Goal: Information Seeking & Learning: Learn about a topic

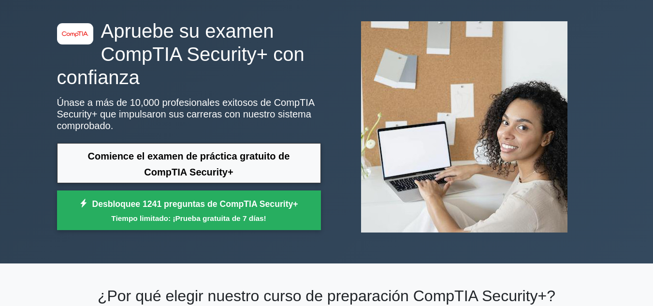
scroll to position [97, 0]
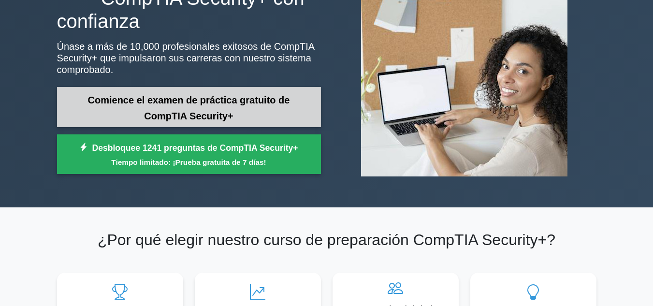
click at [187, 107] on link "Comience el examen de práctica gratuito de CompTIA Security+" at bounding box center [189, 107] width 264 height 40
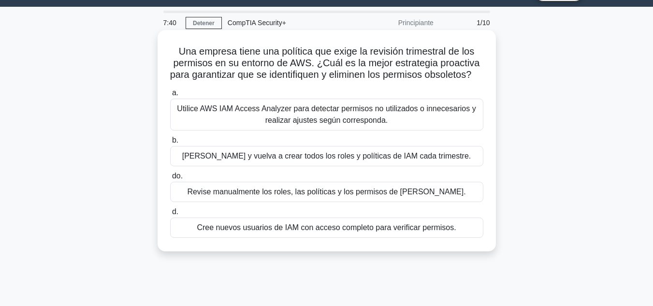
scroll to position [48, 0]
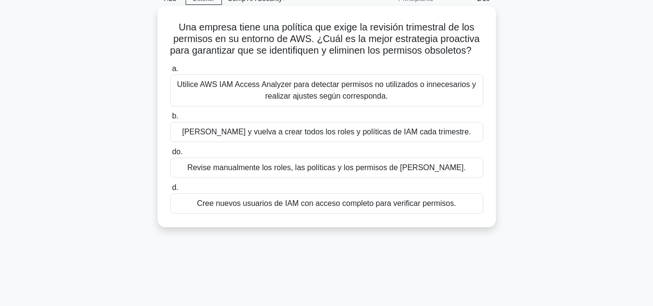
click at [281, 172] on font "Revise manualmente los roles, las políticas y los permisos de IAM." at bounding box center [326, 167] width 278 height 8
click at [170, 155] on input "do. Revise manualmente los roles, las políticas y los permisos de IAM." at bounding box center [170, 152] width 0 height 6
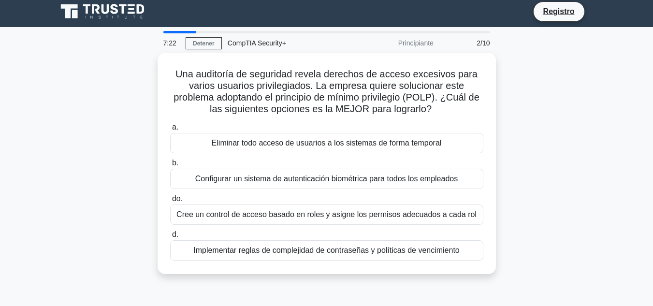
scroll to position [0, 0]
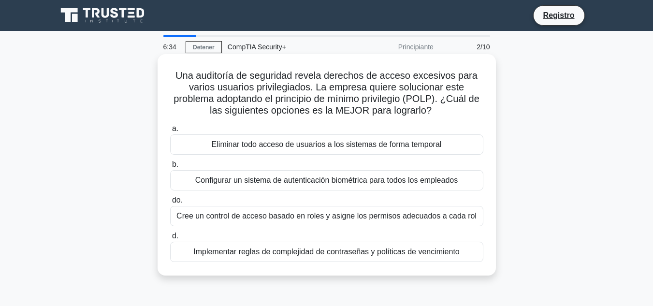
click at [318, 219] on font "Cree un control de acceso basado en roles y asigne los permisos adecuados a cad…" at bounding box center [326, 216] width 300 height 8
click at [170, 203] on input "do. Cree un control de acceso basado en roles y asigne los permisos adecuados a…" at bounding box center [170, 200] width 0 height 6
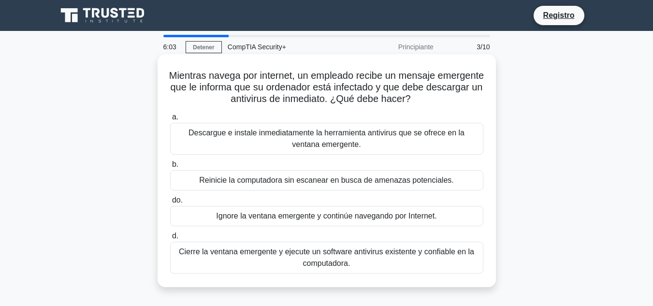
click at [373, 258] on font "Cierre la ventana emergente y ejecute un software antivirus existente y confiab…" at bounding box center [326, 257] width 304 height 23
click at [170, 239] on input "d. Cierre la ventana emergente y ejecute un software antivirus existente y conf…" at bounding box center [170, 236] width 0 height 6
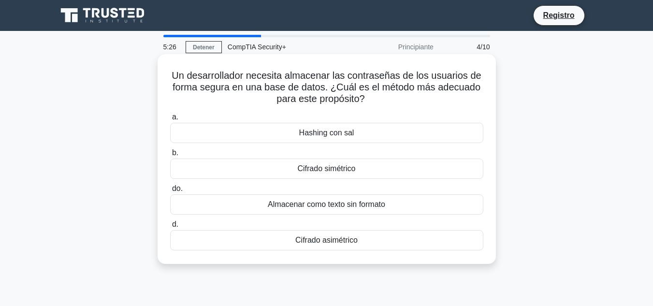
click at [325, 242] on font "Cifrado asimétrico" at bounding box center [326, 240] width 62 height 8
click at [170, 228] on input "d. Cifrado asimétrico" at bounding box center [170, 224] width 0 height 6
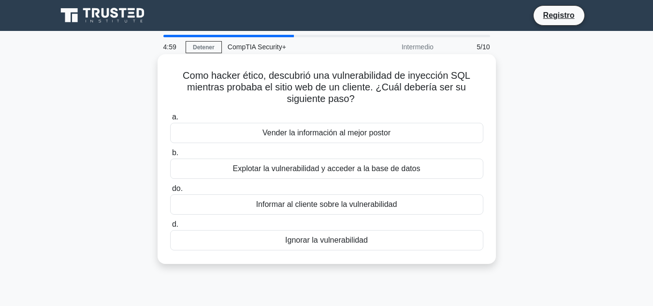
click at [278, 203] on font "Informar al cliente sobre la vulnerabilidad" at bounding box center [326, 204] width 141 height 8
click at [170, 192] on input "do. Informar al cliente sobre la vulnerabilidad" at bounding box center [170, 189] width 0 height 6
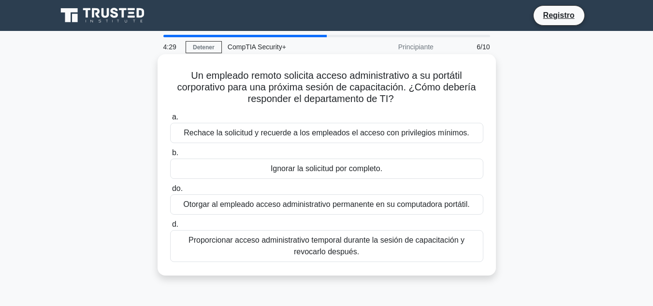
click at [252, 247] on font "Proporcionar acceso administrativo temporal durante la sesión de capacitación y…" at bounding box center [326, 245] width 304 height 23
click at [170, 228] on input "d. Proporcionar acceso administrativo temporal durante la sesión de capacitació…" at bounding box center [170, 224] width 0 height 6
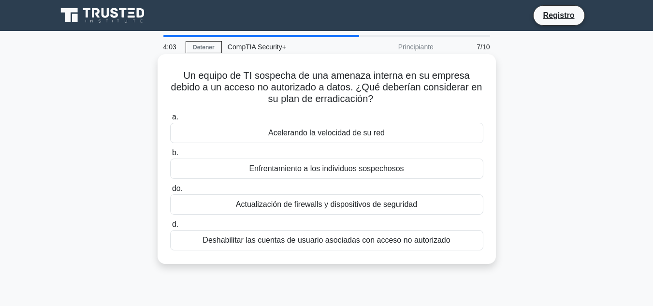
click at [293, 243] on font "Deshabilitar las cuentas de usuario asociadas con acceso no autorizado" at bounding box center [325, 240] width 247 height 8
click at [170, 228] on input "d. Deshabilitar las cuentas de usuario asociadas con acceso no autorizado" at bounding box center [170, 224] width 0 height 6
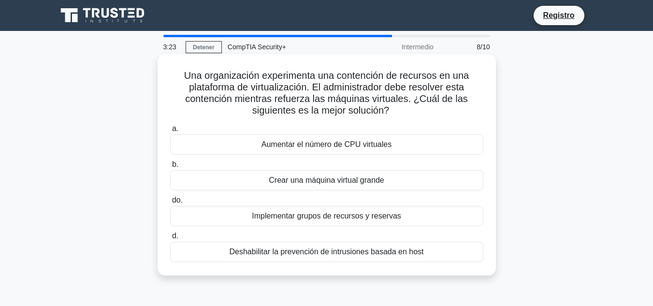
click at [300, 217] on font "Implementar grupos de recursos y reservas" at bounding box center [326, 216] width 149 height 8
click at [170, 203] on input "do. Implementar grupos de recursos y reservas" at bounding box center [170, 200] width 0 height 6
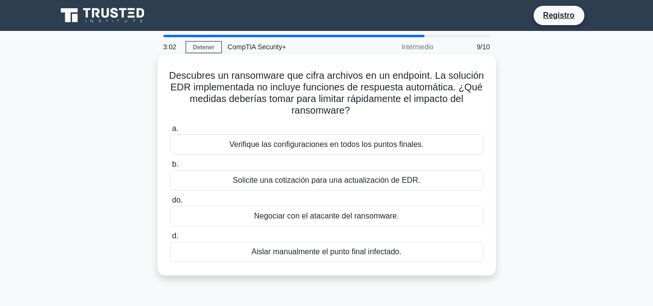
click at [286, 256] on font "Aislar manualmente el punto final infectado." at bounding box center [326, 251] width 150 height 8
click at [170, 239] on input "d. Aislar manualmente el punto final infectado." at bounding box center [170, 236] width 0 height 6
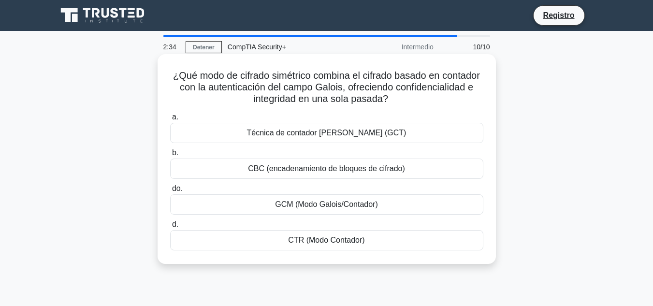
click at [309, 242] on font "CTR (Modo Contador)" at bounding box center [326, 240] width 76 height 8
click at [170, 228] on input "d. CTR (Modo Contador)" at bounding box center [170, 224] width 0 height 6
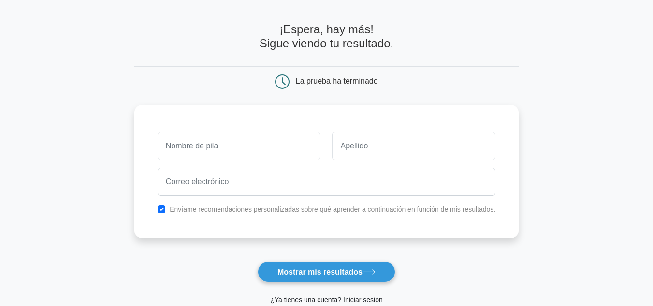
scroll to position [48, 0]
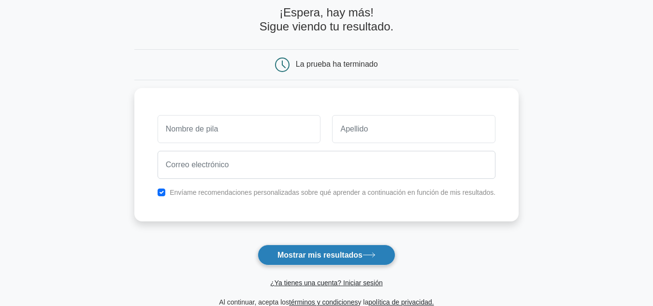
click at [293, 255] on font "Mostrar mis resultados" at bounding box center [319, 255] width 85 height 8
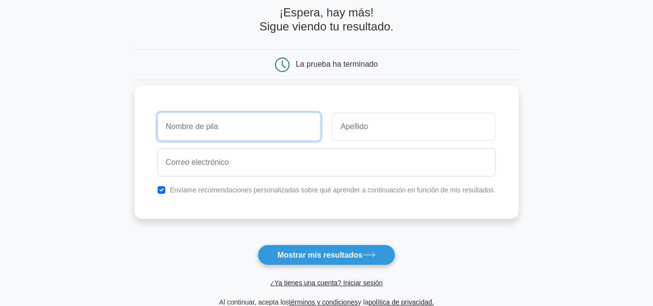
click at [194, 136] on input "text" at bounding box center [239, 127] width 163 height 28
type input "KEVIN HECTOR"
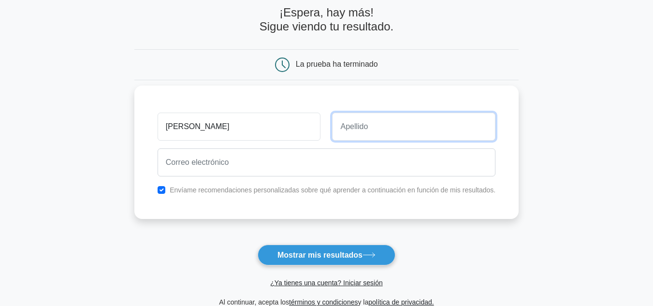
click at [372, 129] on input "text" at bounding box center [413, 127] width 163 height 28
type input "SOLIS CASTILLO"
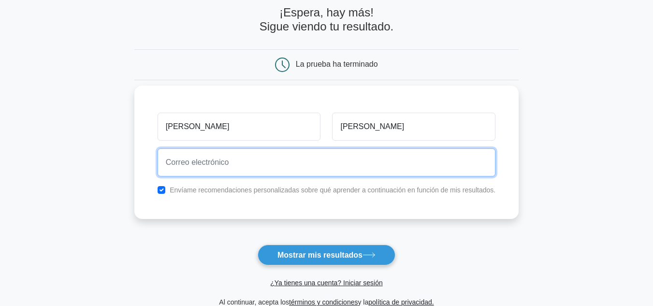
click at [263, 169] on input "email" at bounding box center [327, 162] width 338 height 28
type input "ksolisc07@gmail.com"
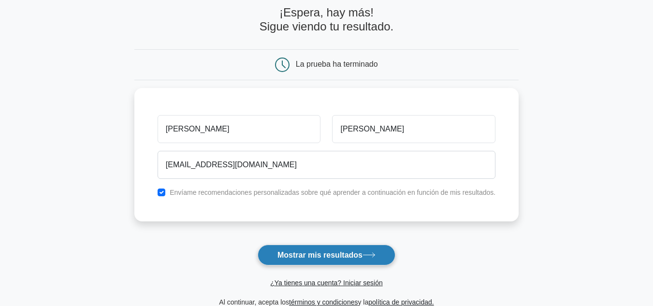
click at [335, 257] on font "Mostrar mis resultados" at bounding box center [319, 255] width 85 height 8
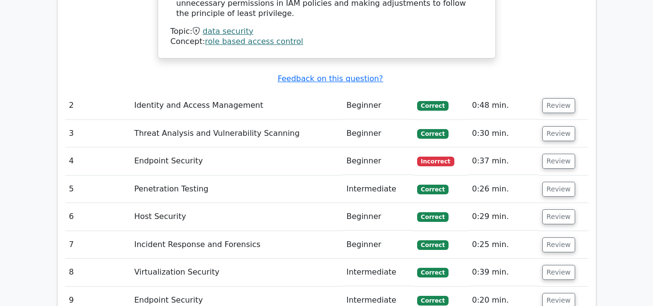
scroll to position [1160, 0]
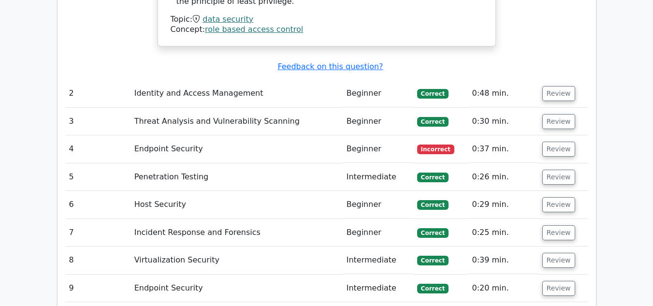
click at [257, 135] on td "Endpoint Security" at bounding box center [236, 149] width 212 height 28
click at [566, 142] on button "Review" at bounding box center [558, 149] width 33 height 15
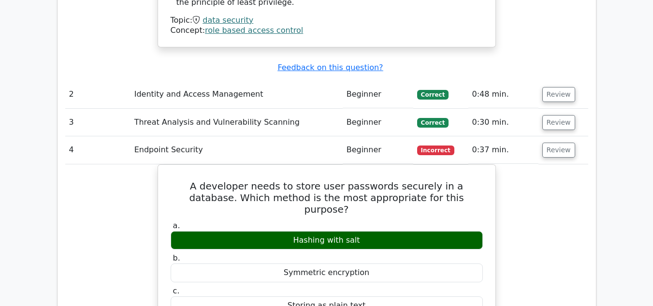
scroll to position [1111, 0]
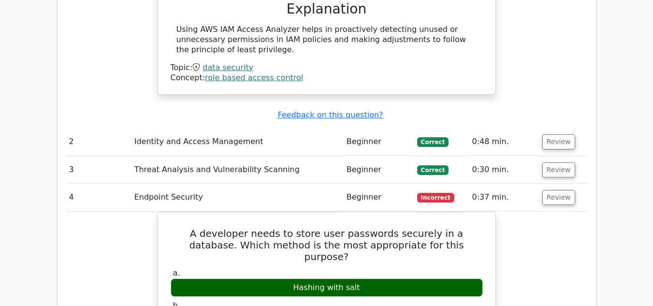
click at [160, 184] on td "Endpoint Security" at bounding box center [236, 198] width 212 height 28
click at [559, 190] on button "Review" at bounding box center [558, 197] width 33 height 15
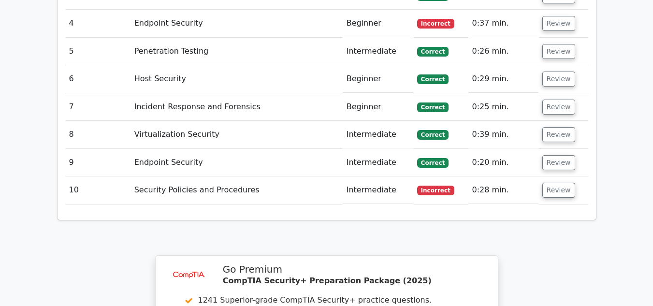
scroll to position [1305, 0]
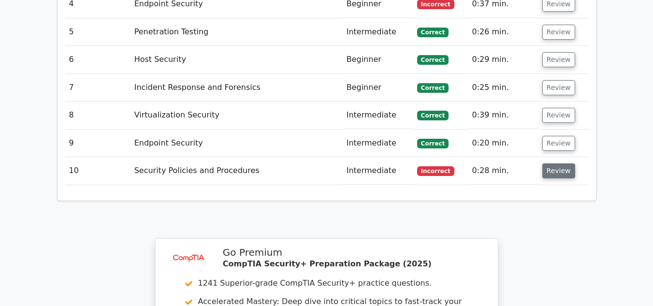
click at [560, 163] on button "Review" at bounding box center [558, 170] width 33 height 15
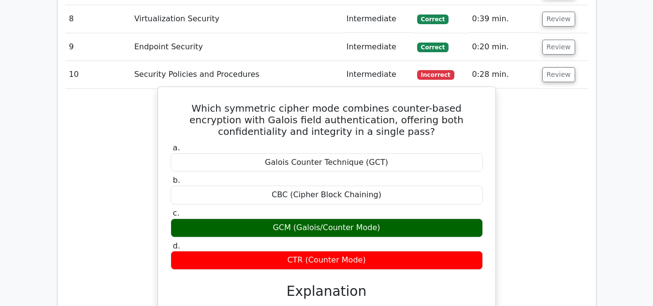
scroll to position [1401, 0]
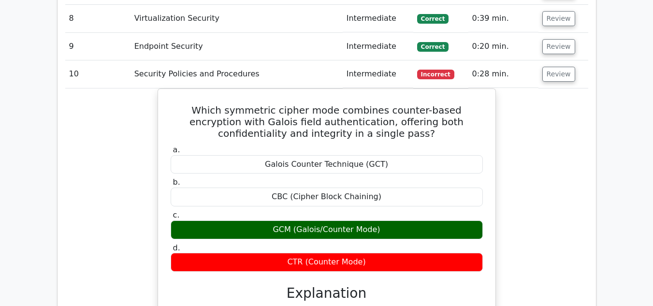
click at [574, 129] on div "Which symmetric cipher mode combines counter-based encryption with Galois field…" at bounding box center [326, 278] width 523 height 380
click at [566, 67] on button "Review" at bounding box center [558, 74] width 33 height 15
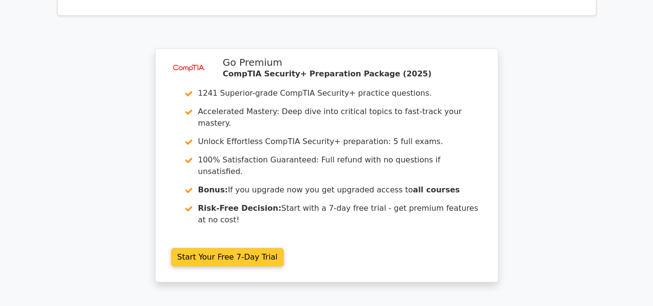
scroll to position [1491, 0]
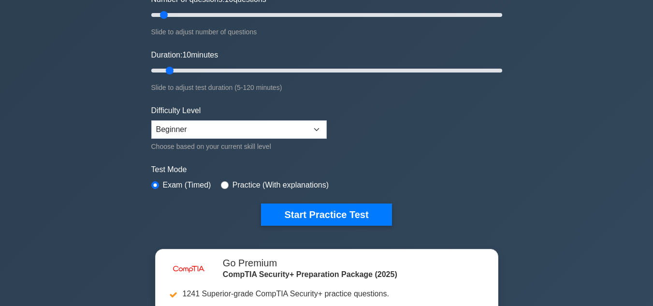
scroll to position [145, 0]
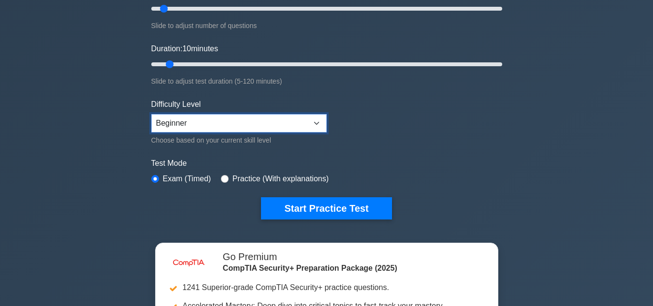
click at [223, 122] on select "Beginner Intermediate Expert" at bounding box center [238, 123] width 175 height 18
drag, startPoint x: 133, startPoint y: 163, endPoint x: 127, endPoint y: 168, distance: 7.9
click at [133, 163] on div "image/svg+xml CompTIA Security+ Customize Your Next Practice Test Topics Crypto…" at bounding box center [326, 170] width 653 height 569
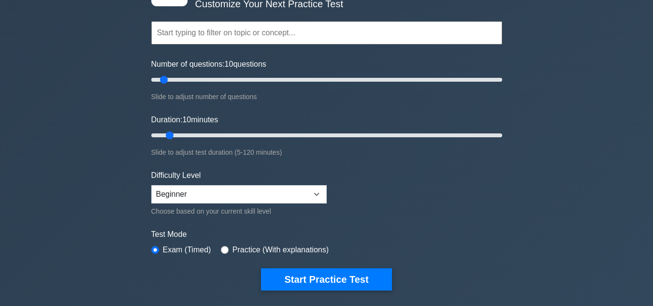
scroll to position [97, 0]
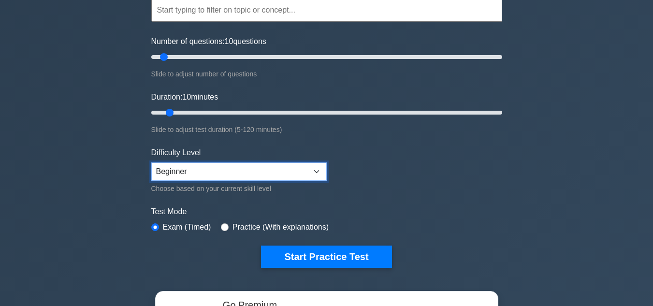
click at [212, 168] on select "Beginner Intermediate Expert" at bounding box center [238, 171] width 175 height 18
select select "expert"
click at [151, 162] on select "Beginner Intermediate Expert" at bounding box center [238, 171] width 175 height 18
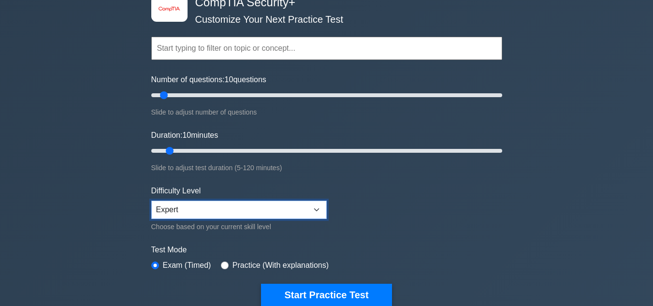
scroll to position [145, 0]
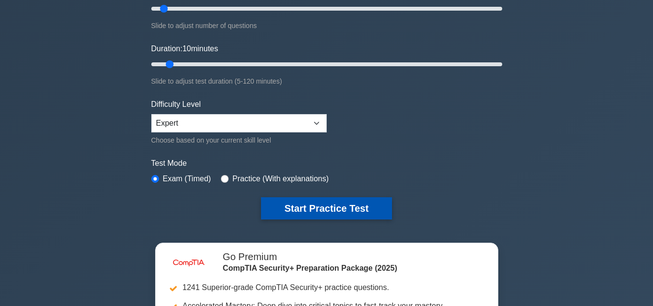
click at [317, 207] on button "Start Practice Test" at bounding box center [326, 208] width 130 height 22
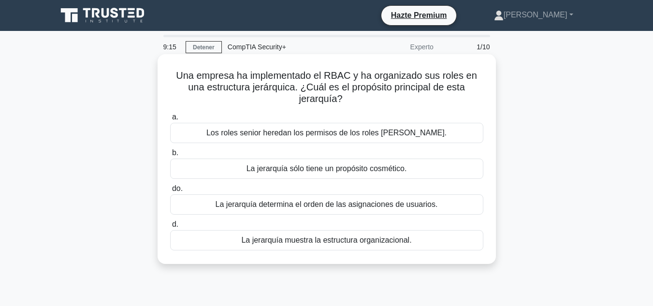
click at [336, 239] on font "La jerarquía muestra la estructura organizacional." at bounding box center [326, 240] width 170 height 8
click at [170, 228] on input "d. La jerarquía muestra la estructura organizacional." at bounding box center [170, 224] width 0 height 6
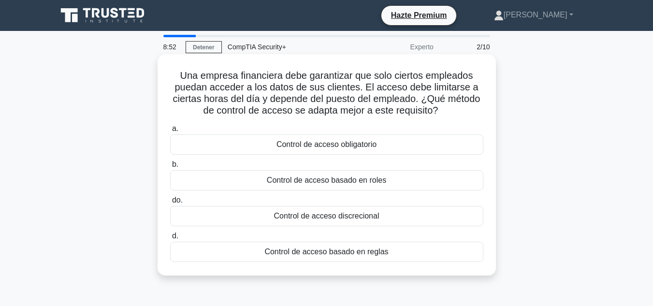
click at [354, 252] on font "Control de acceso basado en reglas" at bounding box center [326, 251] width 124 height 8
click at [170, 239] on input "d. Control de acceso basado en reglas" at bounding box center [170, 236] width 0 height 6
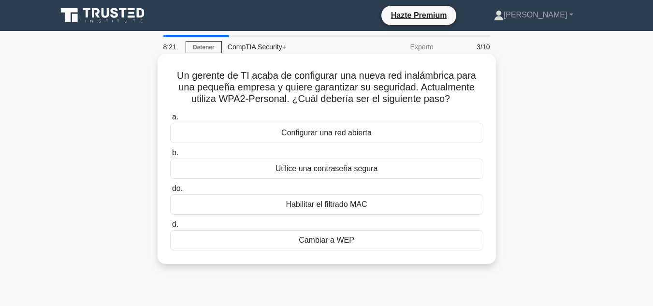
click at [319, 165] on font "Utilice una contraseña segura" at bounding box center [326, 168] width 102 height 8
click at [170, 156] on input "b. Utilice una contraseña segura" at bounding box center [170, 153] width 0 height 6
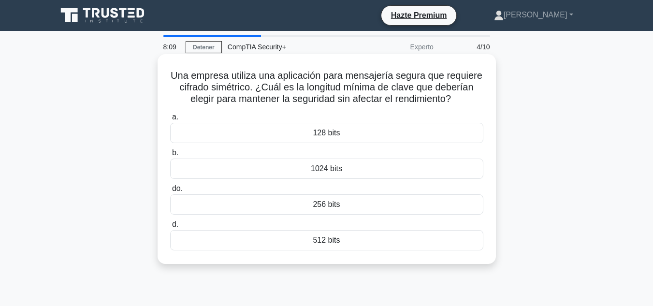
click at [362, 173] on div "1024 bits" at bounding box center [326, 168] width 313 height 20
click at [170, 156] on input "b. 1024 bits" at bounding box center [170, 153] width 0 height 6
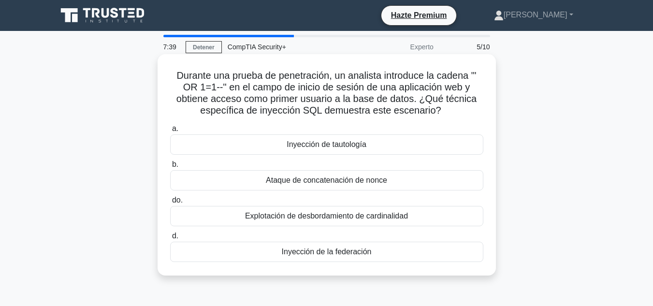
click at [335, 248] on font "Inyección de la federación" at bounding box center [327, 251] width 90 height 8
click at [170, 239] on input "d. Inyección de la federación" at bounding box center [170, 236] width 0 height 6
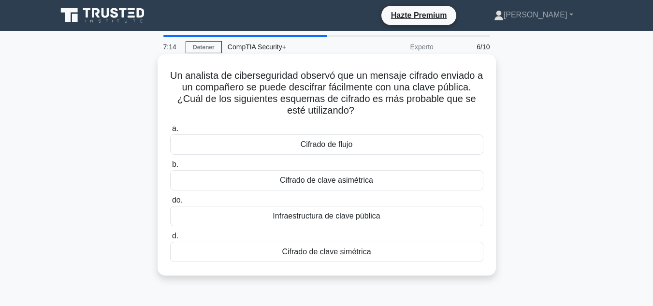
click at [314, 249] on font "Cifrado de clave simétrica" at bounding box center [326, 251] width 89 height 8
click at [170, 239] on input "d. Cifrado de clave simétrica" at bounding box center [170, 236] width 0 height 6
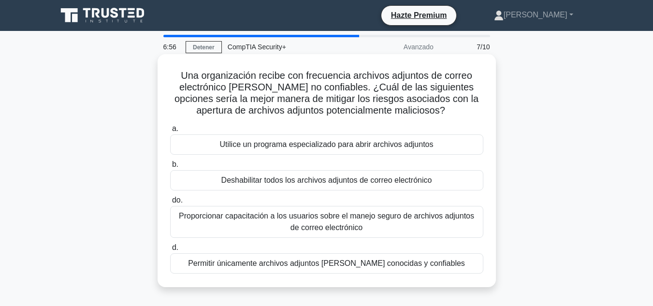
click at [269, 266] on font "Permitir únicamente archivos adjuntos [PERSON_NAME] conocidas y confiables" at bounding box center [326, 263] width 277 height 8
click at [170, 251] on input "d. Permitir únicamente archivos adjuntos de fuentes conocidas y confiables" at bounding box center [170, 247] width 0 height 6
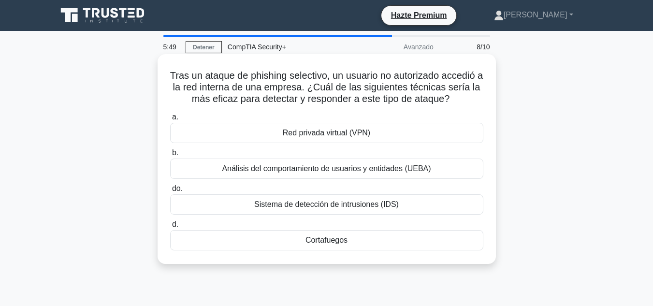
click at [308, 246] on font "Cortafuegos" at bounding box center [326, 240] width 42 height 12
click at [170, 228] on input "d. Cortafuegos" at bounding box center [170, 224] width 0 height 6
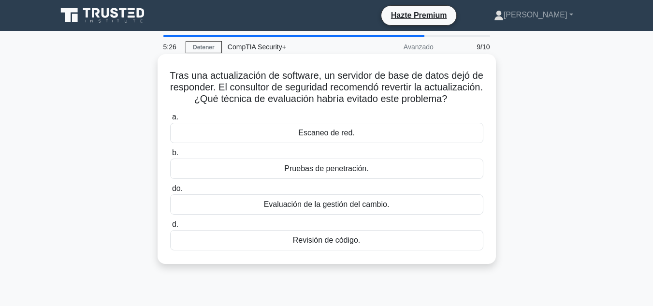
click at [270, 250] on div "Revisión de código." at bounding box center [326, 240] width 313 height 20
click at [170, 228] on input "d. Revisión de código." at bounding box center [170, 224] width 0 height 6
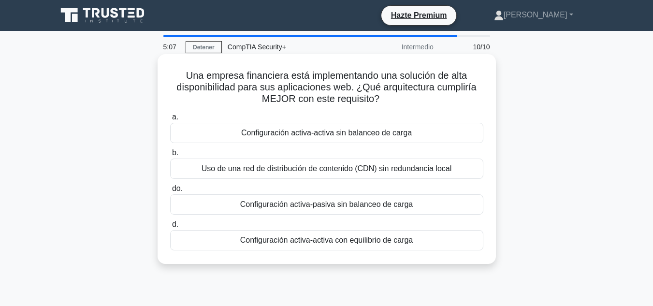
click at [279, 132] on font "Configuración activa-activa sin balanceo de carga" at bounding box center [326, 133] width 171 height 8
click at [170, 120] on input "a. Configuración activa-activa sin balanceo de carga" at bounding box center [170, 117] width 0 height 6
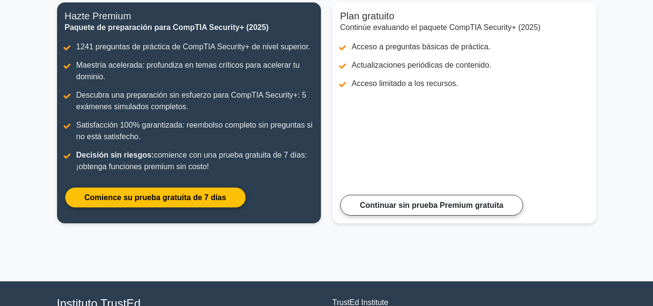
scroll to position [145, 0]
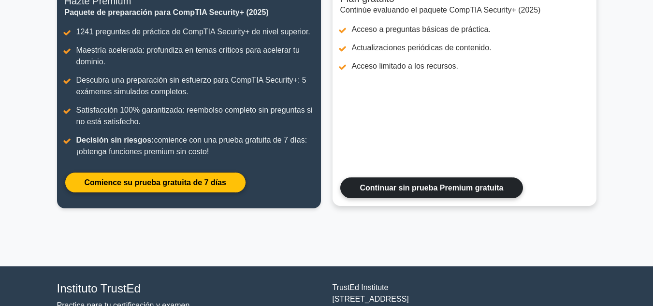
click at [375, 190] on link "Continuar sin prueba Premium gratuita" at bounding box center [431, 187] width 183 height 21
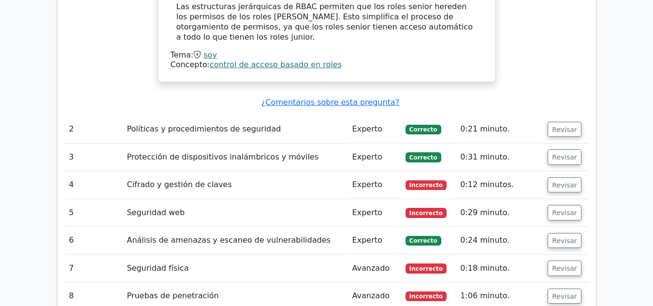
scroll to position [1160, 0]
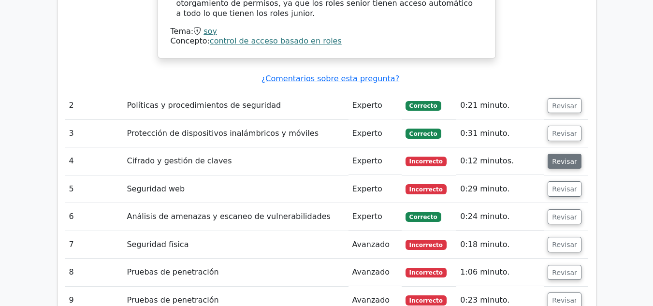
click at [560, 157] on font "Revisar" at bounding box center [564, 161] width 25 height 8
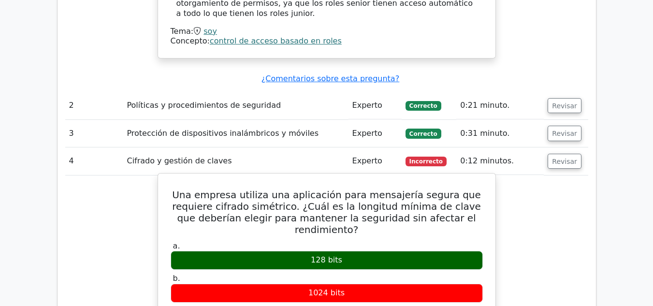
scroll to position [1208, 0]
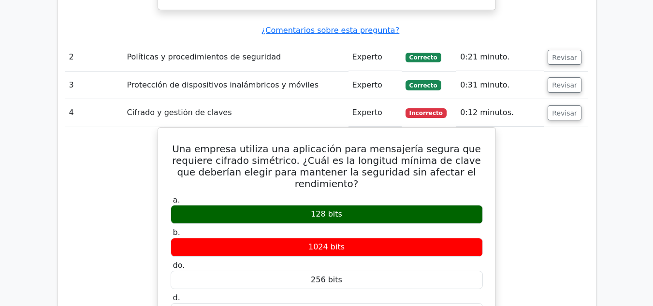
click at [566, 109] on font "Revisar" at bounding box center [564, 113] width 25 height 8
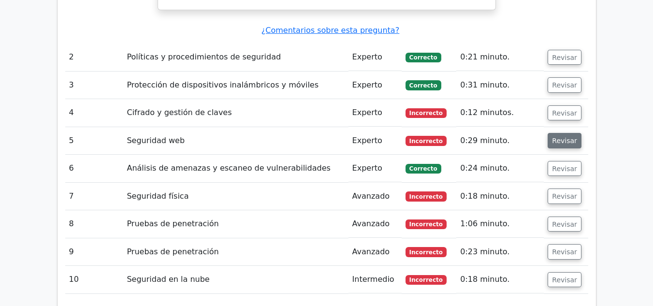
click at [557, 137] on font "Revisar" at bounding box center [564, 141] width 25 height 8
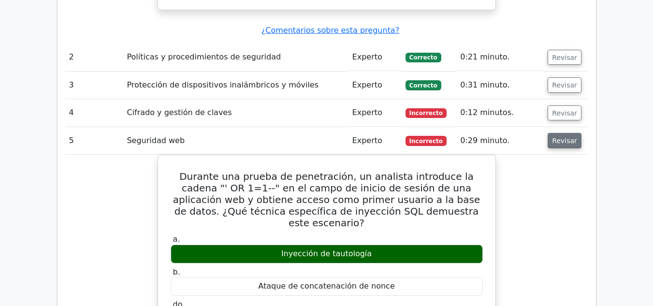
click at [555, 137] on font "Revisar" at bounding box center [564, 141] width 25 height 8
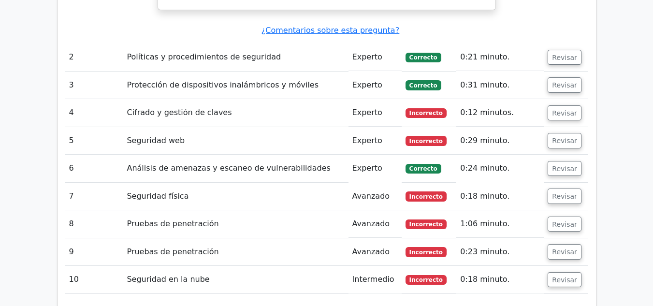
scroll to position [1256, 0]
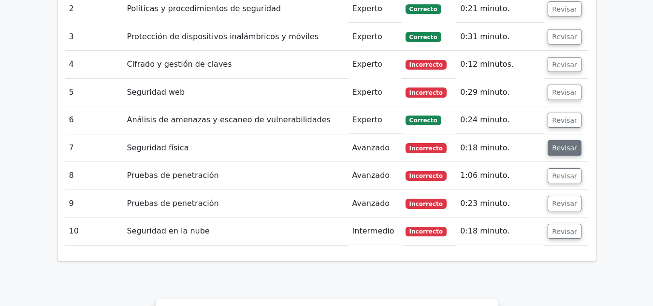
click at [565, 144] on font "Revisar" at bounding box center [564, 148] width 25 height 8
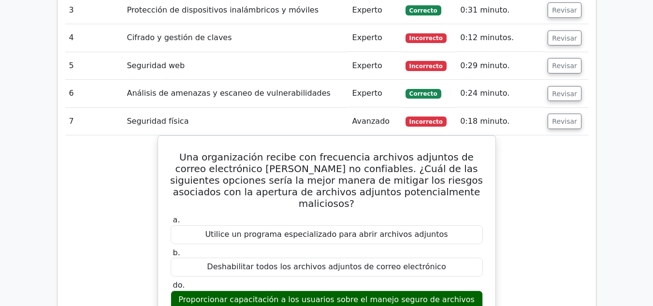
scroll to position [1305, 0]
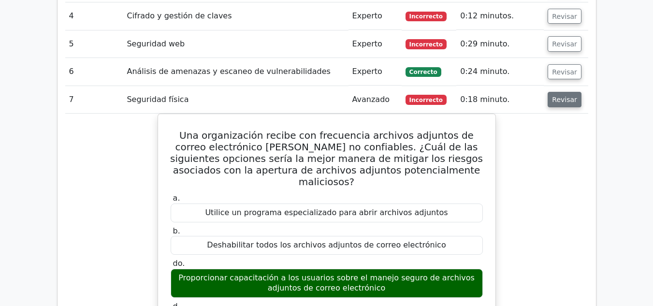
click at [558, 96] on font "Revisar" at bounding box center [564, 100] width 25 height 8
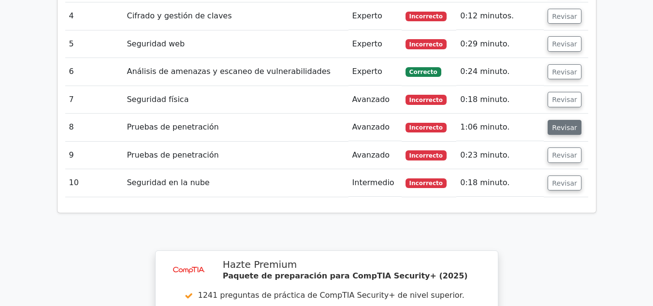
click at [560, 123] on font "Revisar" at bounding box center [564, 127] width 25 height 8
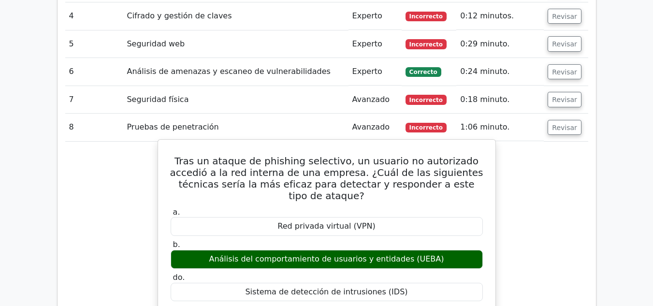
scroll to position [1353, 0]
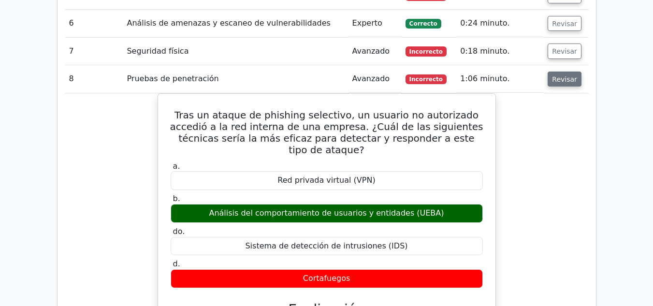
click at [558, 72] on button "Revisar" at bounding box center [564, 79] width 34 height 15
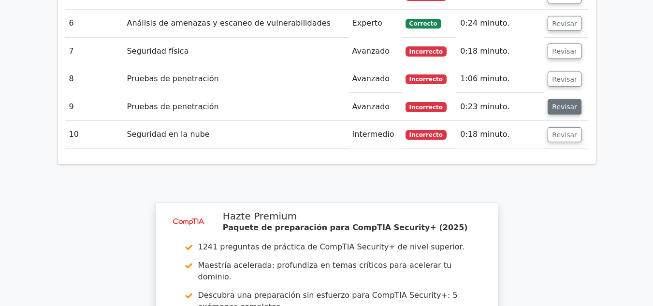
click at [557, 103] on font "Revisar" at bounding box center [564, 107] width 25 height 8
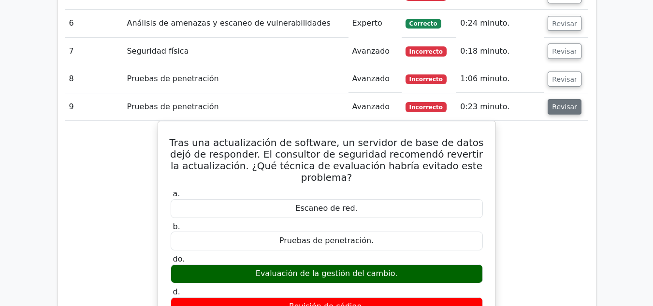
click at [560, 103] on font "Revisar" at bounding box center [564, 107] width 25 height 8
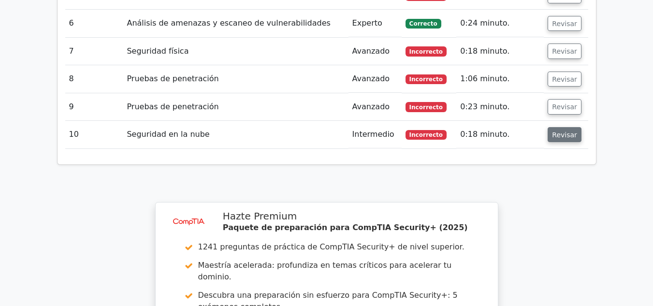
click at [560, 130] on font "Revisar" at bounding box center [564, 134] width 25 height 8
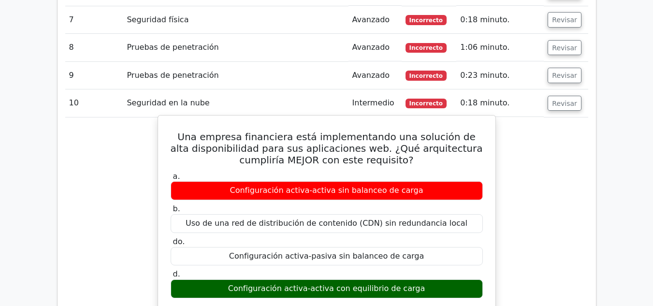
scroll to position [1401, 0]
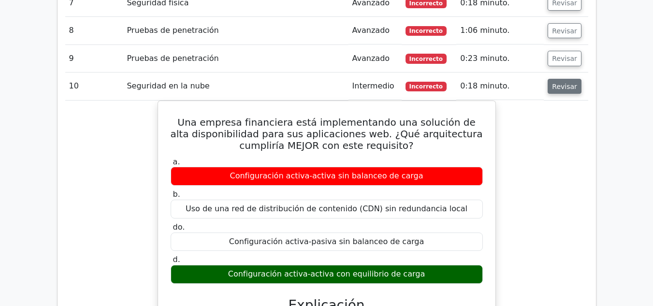
click at [563, 82] on font "Revisar" at bounding box center [564, 86] width 25 height 8
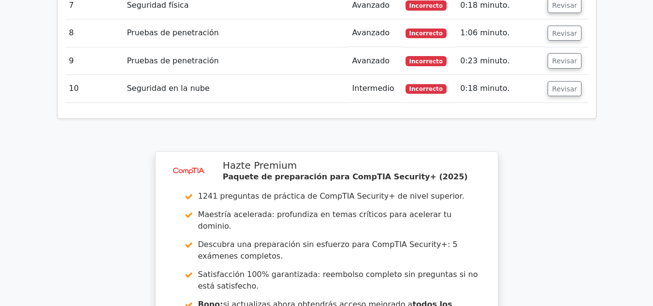
scroll to position [1546, 0]
